Goal: Register for event/course

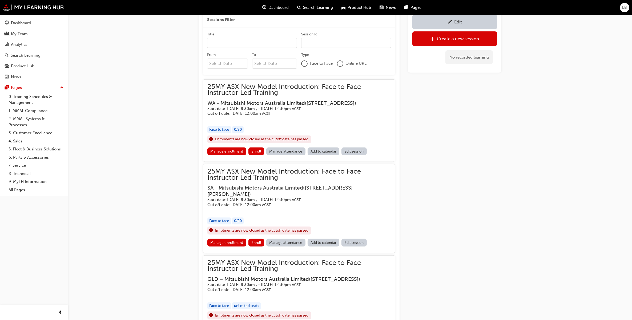
scroll to position [252, 0]
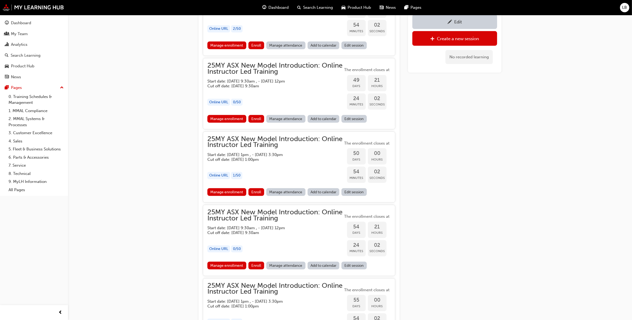
scroll to position [340, 0]
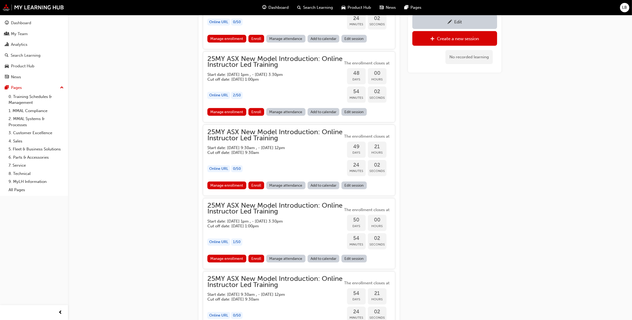
click at [247, 87] on div "button" at bounding box center [274, 85] width 135 height 6
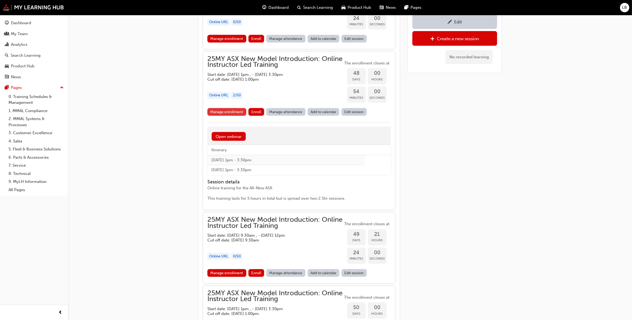
click at [232, 113] on link "Manage enrollment" at bounding box center [226, 112] width 39 height 8
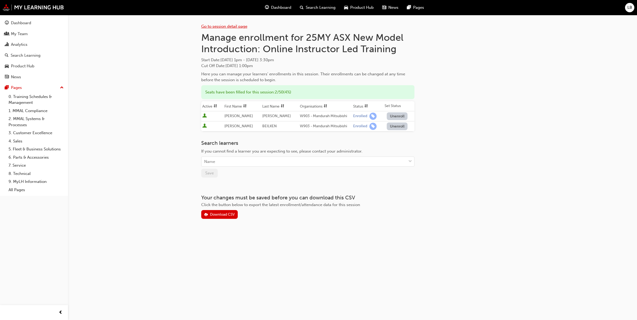
click at [206, 25] on link "Go to session detail page" at bounding box center [224, 26] width 46 height 5
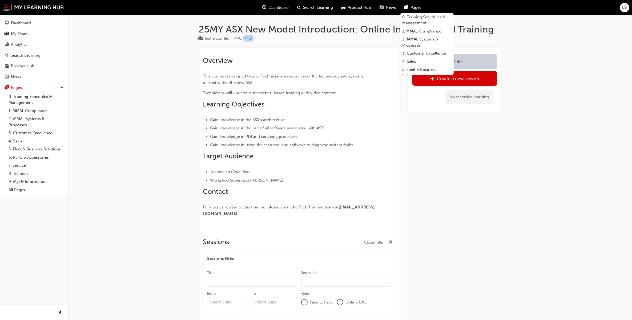
drag, startPoint x: 245, startPoint y: 39, endPoint x: 253, endPoint y: 40, distance: 8.0
click at [253, 40] on span "25A_TMI_FO" at bounding box center [245, 38] width 22 height 5
drag, startPoint x: 255, startPoint y: 39, endPoint x: 242, endPoint y: 39, distance: 12.3
click at [242, 39] on span "25A_TMI_FO" at bounding box center [245, 38] width 22 height 5
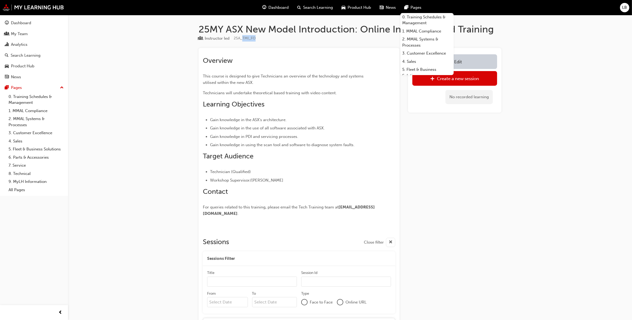
click at [242, 39] on span "25A_TMI_FO" at bounding box center [245, 38] width 22 height 5
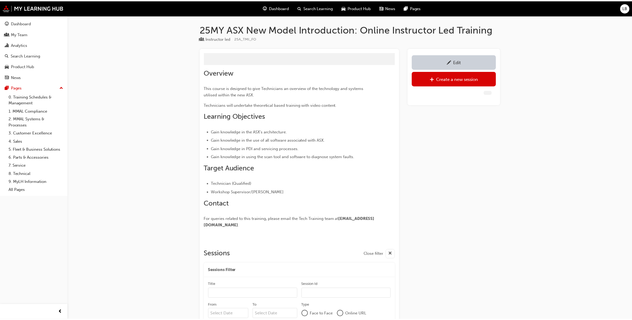
scroll to position [40, 0]
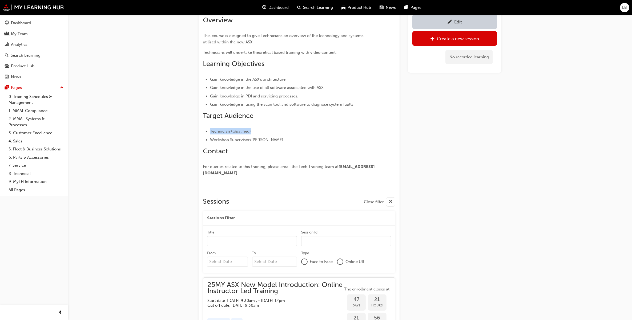
click at [348, 120] on div "Overview This course is designed to give Technicians an overview of the technol…" at bounding box center [289, 96] width 173 height 160
drag, startPoint x: 348, startPoint y: 120, endPoint x: 364, endPoint y: 142, distance: 27.2
click at [366, 139] on li "Workshop Supervisor/[PERSON_NAME]" at bounding box center [293, 140] width 166 height 6
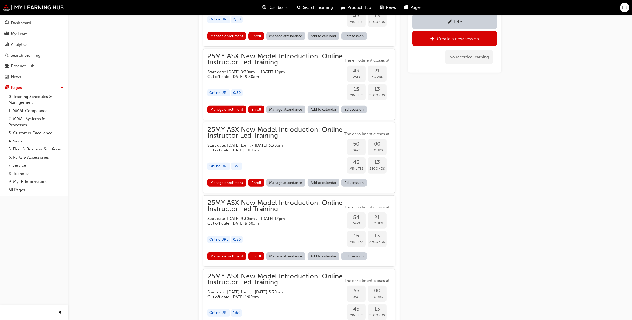
scroll to position [433, 0]
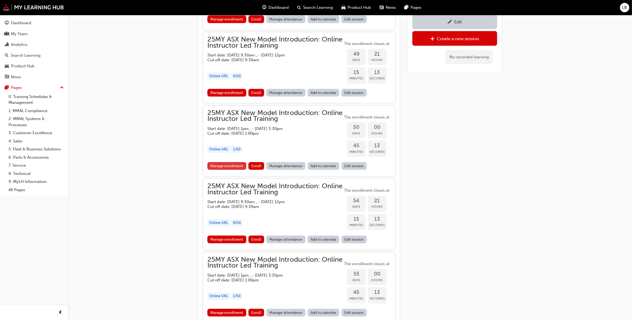
click at [238, 166] on link "Manage enrollment" at bounding box center [226, 166] width 39 height 8
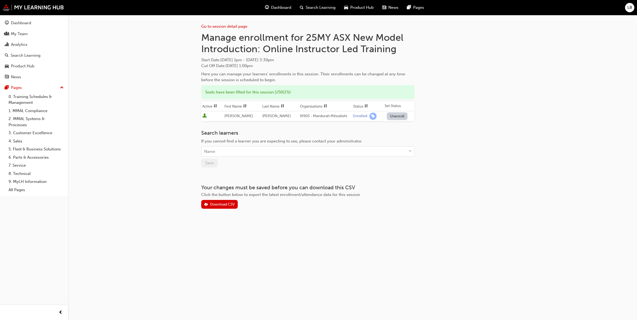
click at [464, 147] on div "Go to session detail page Manage enrollment for 25MY ASX New Model Introduction…" at bounding box center [352, 112] width 303 height 194
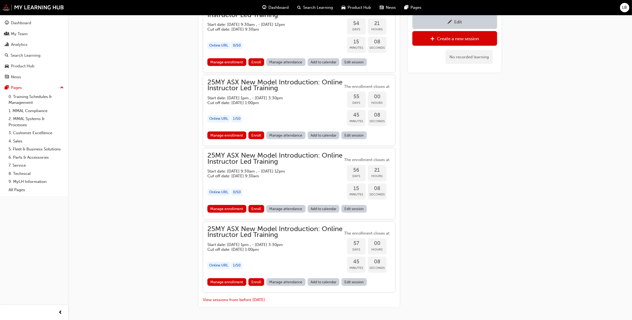
scroll to position [627, 0]
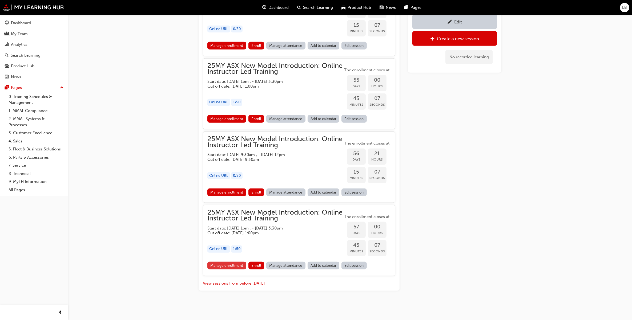
click at [235, 265] on link "Manage enrollment" at bounding box center [226, 266] width 39 height 8
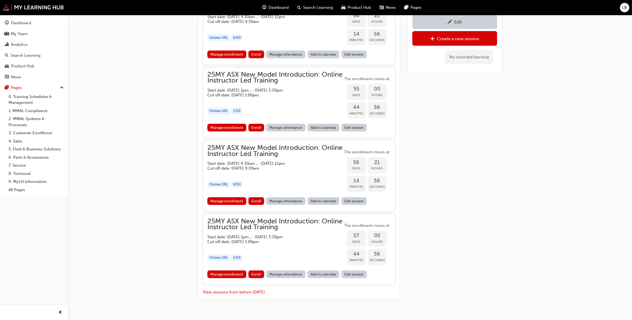
scroll to position [627, 0]
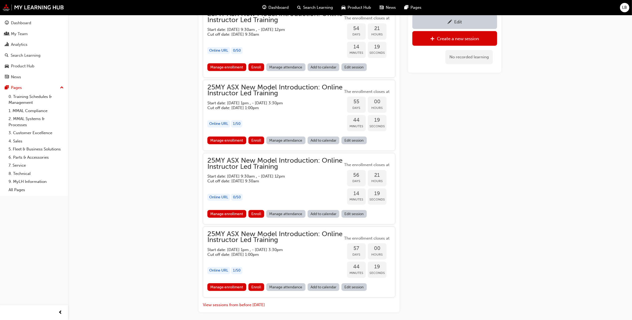
scroll to position [594, 0]
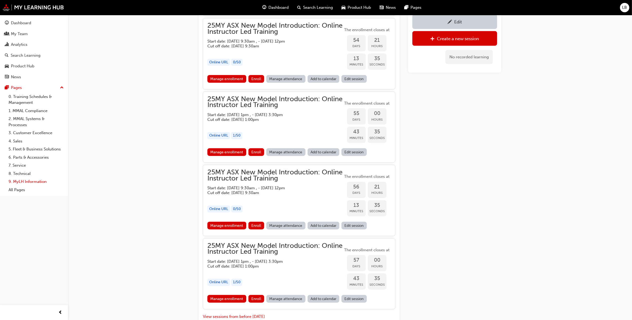
click at [26, 182] on link "9. MyLH Information" at bounding box center [35, 182] width 59 height 8
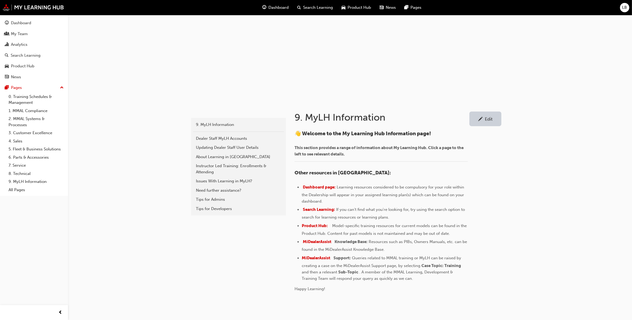
scroll to position [44, 0]
